Goal: Navigation & Orientation: Understand site structure

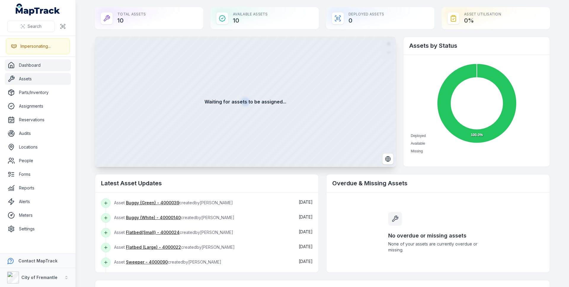
click at [64, 80] on link "Assets" at bounding box center [38, 79] width 66 height 12
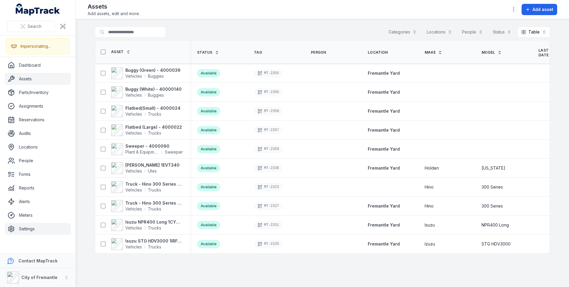
click at [26, 230] on link "Settings" at bounding box center [38, 229] width 66 height 12
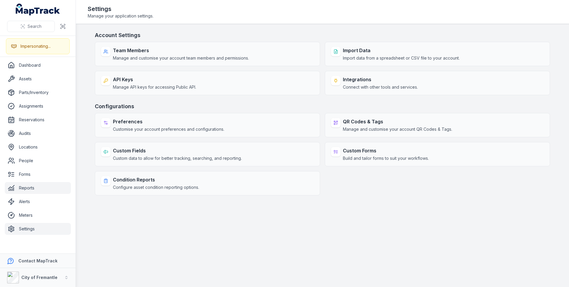
click at [37, 185] on link "Reports" at bounding box center [38, 188] width 66 height 12
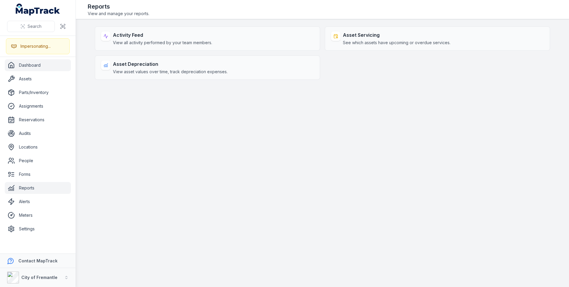
click at [54, 64] on link "Dashboard" at bounding box center [38, 65] width 66 height 12
